Goal: Task Accomplishment & Management: Complete application form

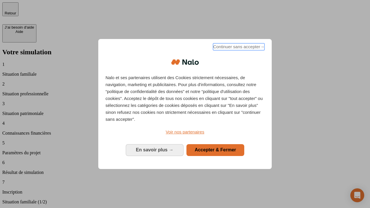
click at [238, 48] on span "Continuer sans accepter →" at bounding box center [238, 46] width 51 height 7
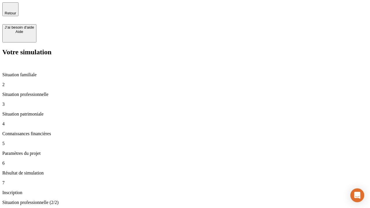
type input "30 000"
type input "40 000"
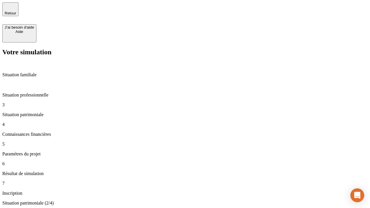
type input "1 100"
type input "20"
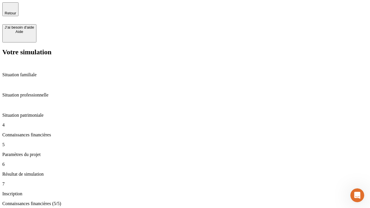
type input "40"
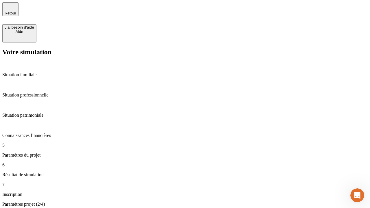
type input "50 000"
type input "640"
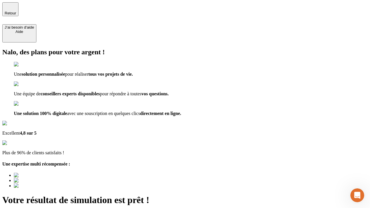
scroll to position [2, 0]
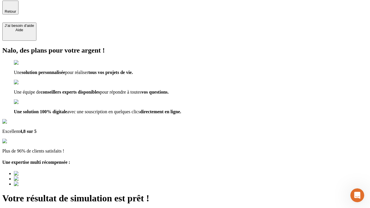
type input "[EMAIL_ADDRESS][DOMAIN_NAME]"
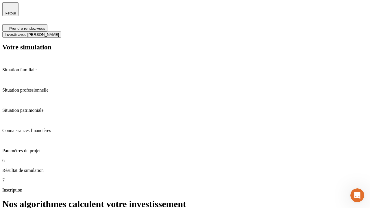
scroll to position [2, 0]
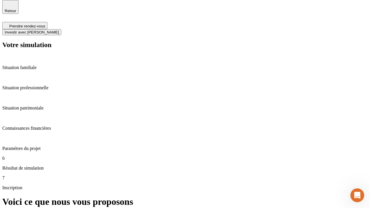
click at [59, 30] on span "Investir avec [PERSON_NAME]" at bounding box center [32, 32] width 54 height 4
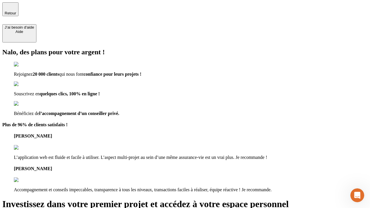
type input "abc"
